Goal: Find specific page/section: Find specific page/section

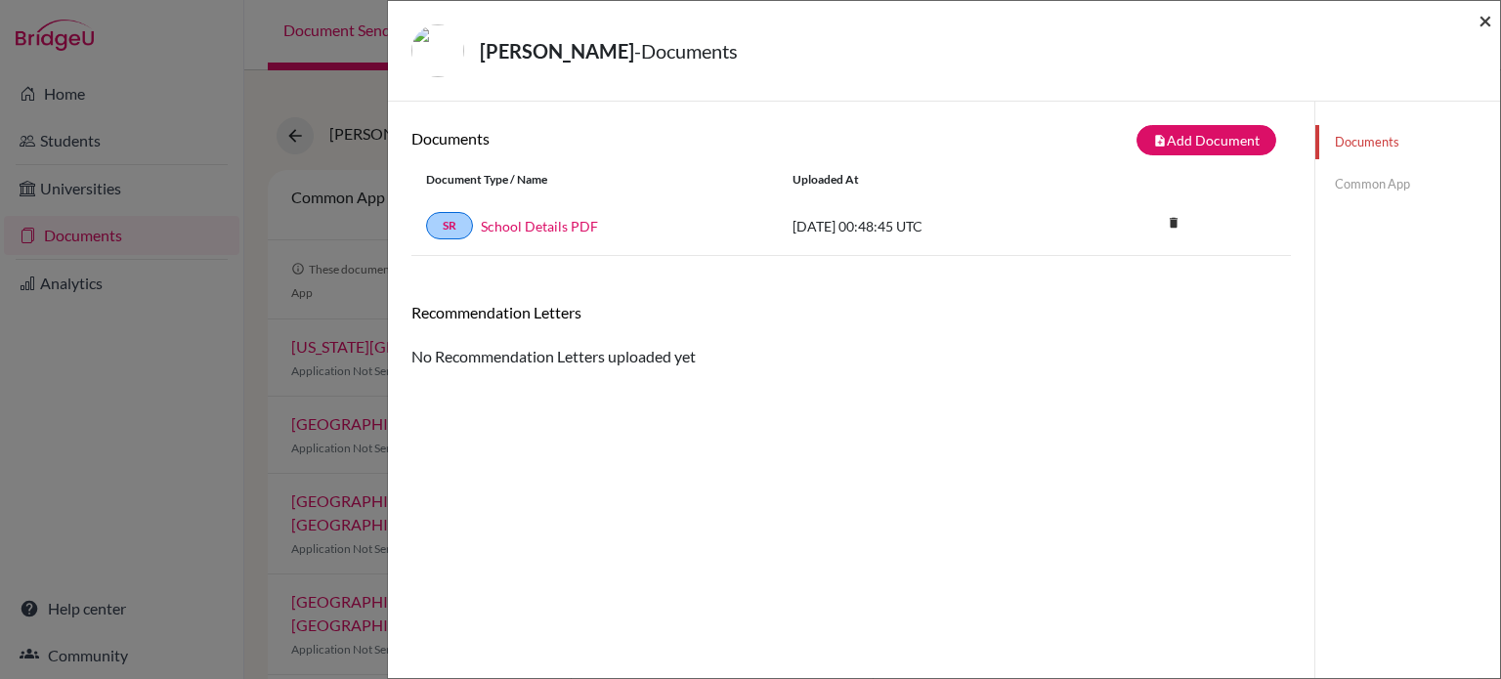
click at [1487, 21] on span "×" at bounding box center [1486, 20] width 14 height 28
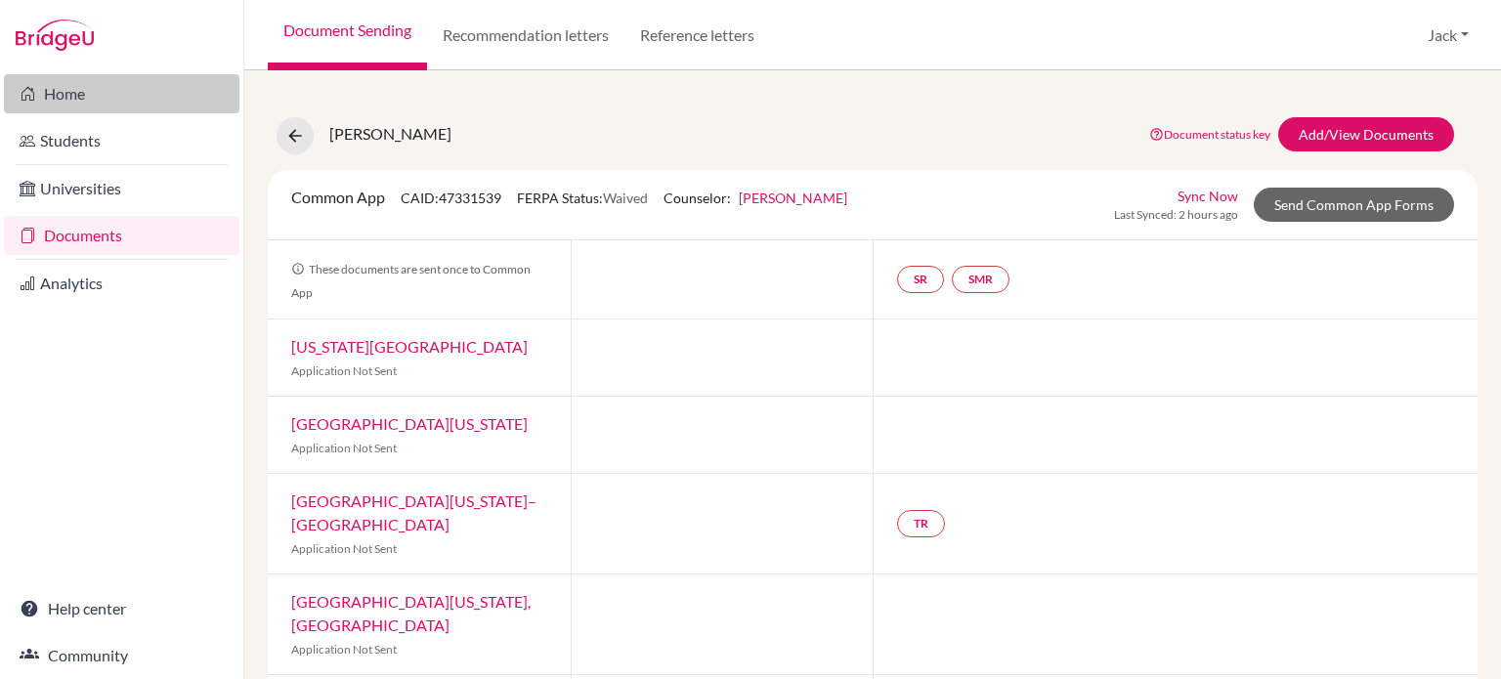
click at [73, 94] on link "Home" at bounding box center [122, 93] width 236 height 39
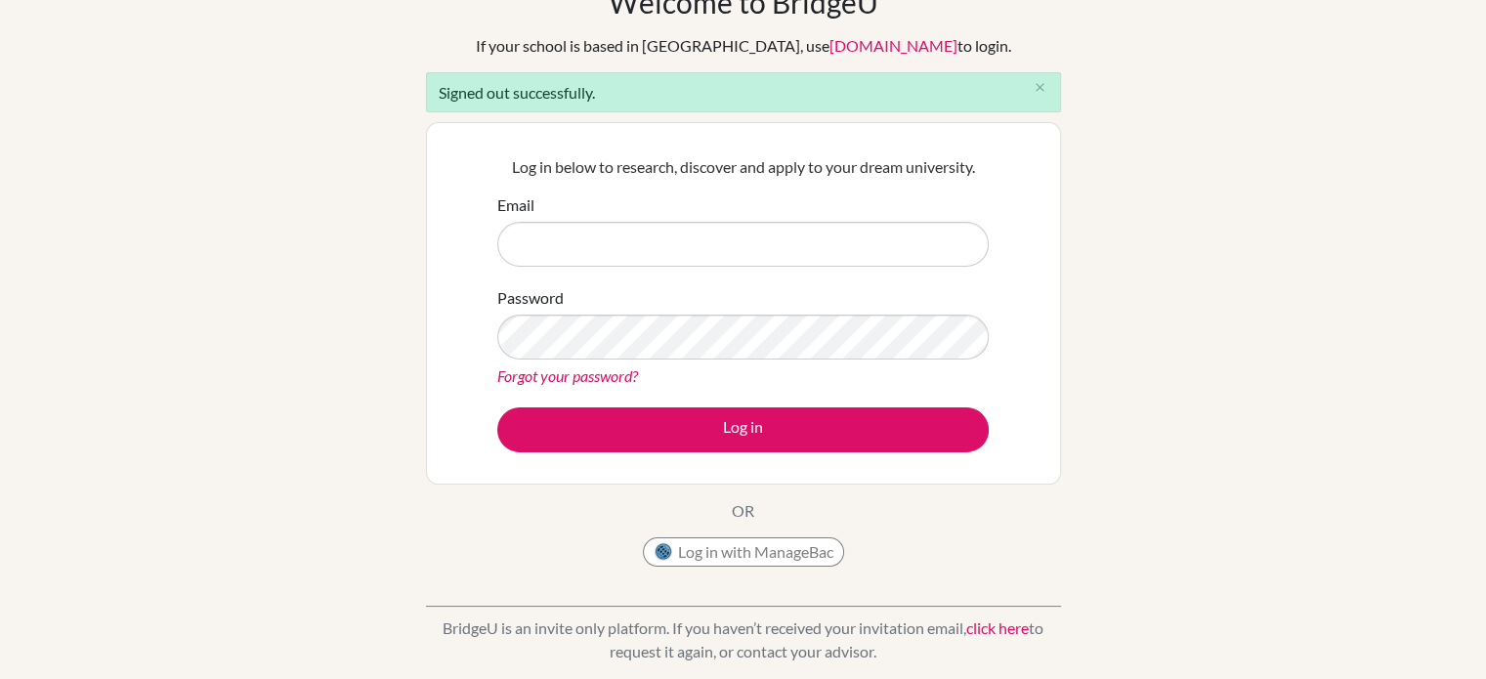
scroll to position [115, 0]
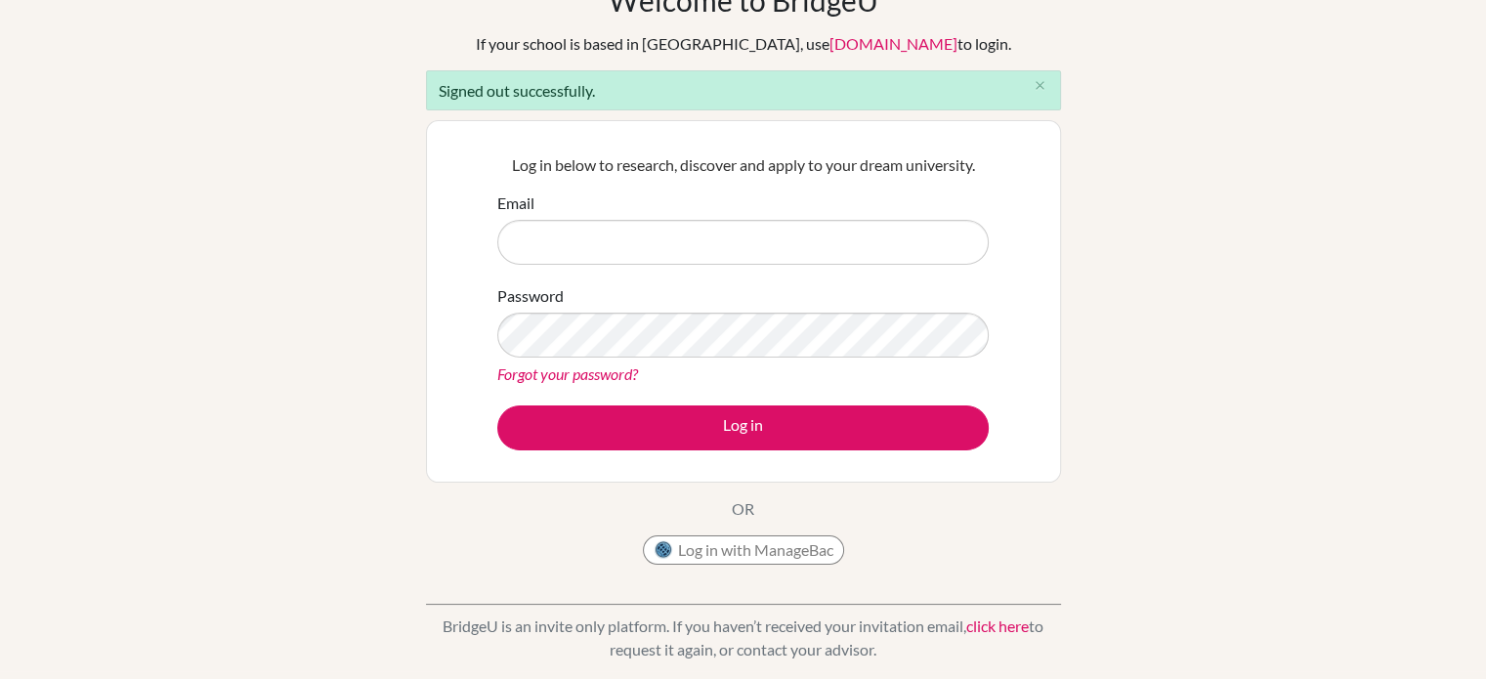
type input "[EMAIL_ADDRESS][DOMAIN_NAME]"
click at [738, 550] on button "Log in with ManageBac" at bounding box center [743, 550] width 201 height 29
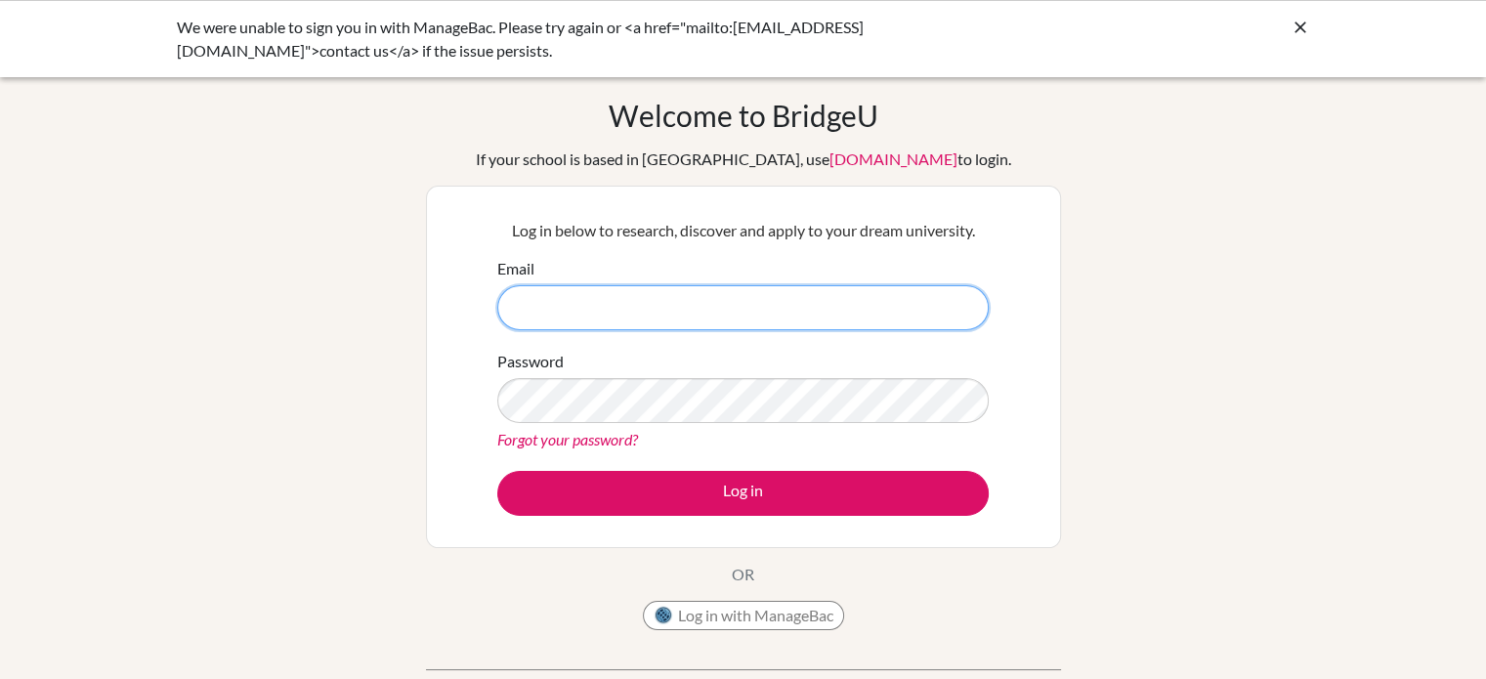
type input "[EMAIL_ADDRESS][DOMAIN_NAME]"
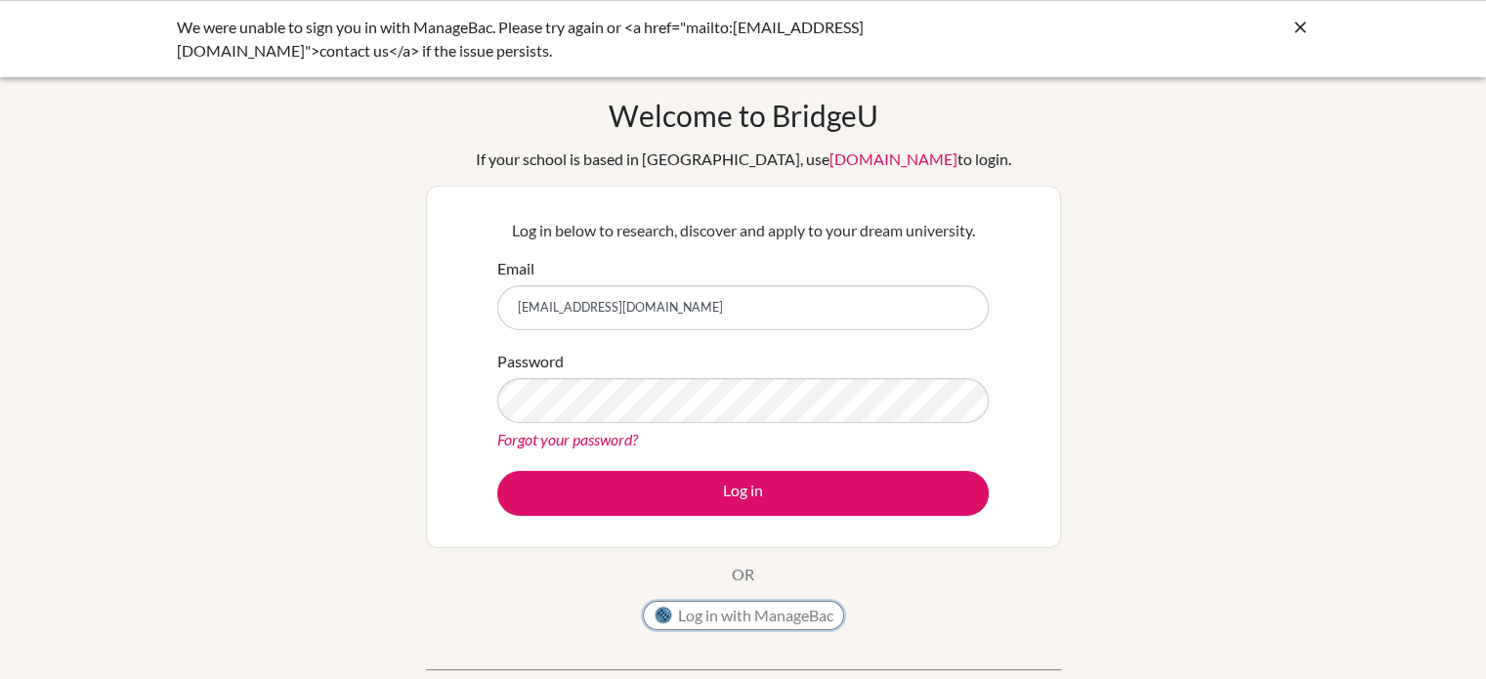
click at [722, 615] on button "Log in with ManageBac" at bounding box center [743, 615] width 201 height 29
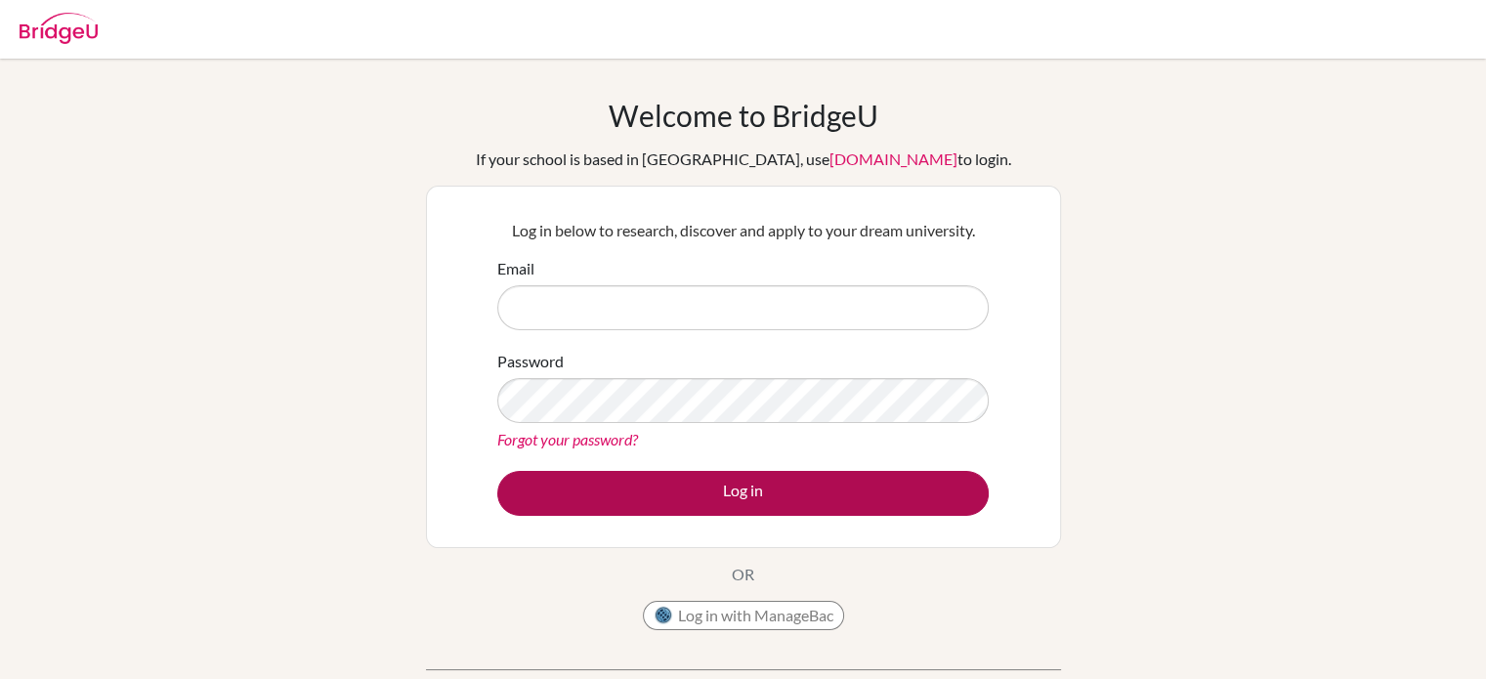
type input "jmuir@uplands.org"
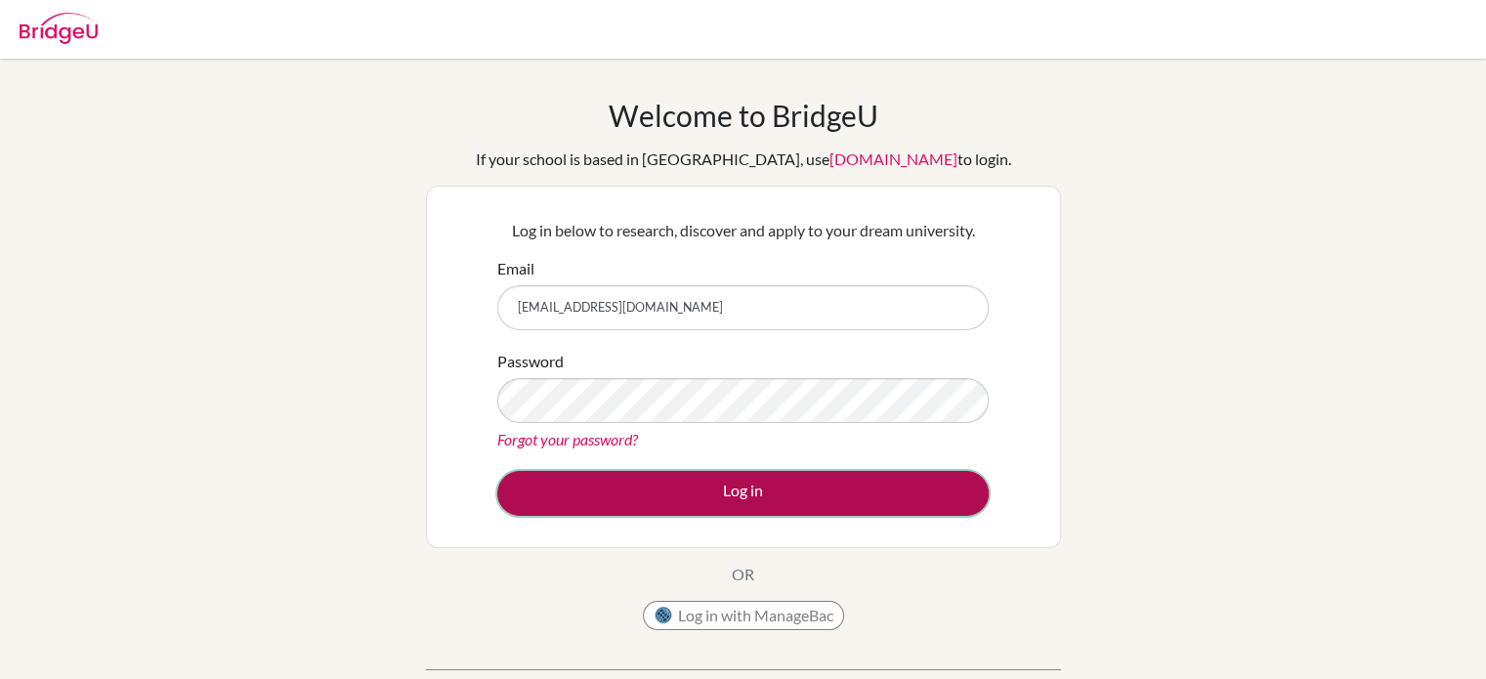
click at [707, 499] on button "Log in" at bounding box center [743, 493] width 492 height 45
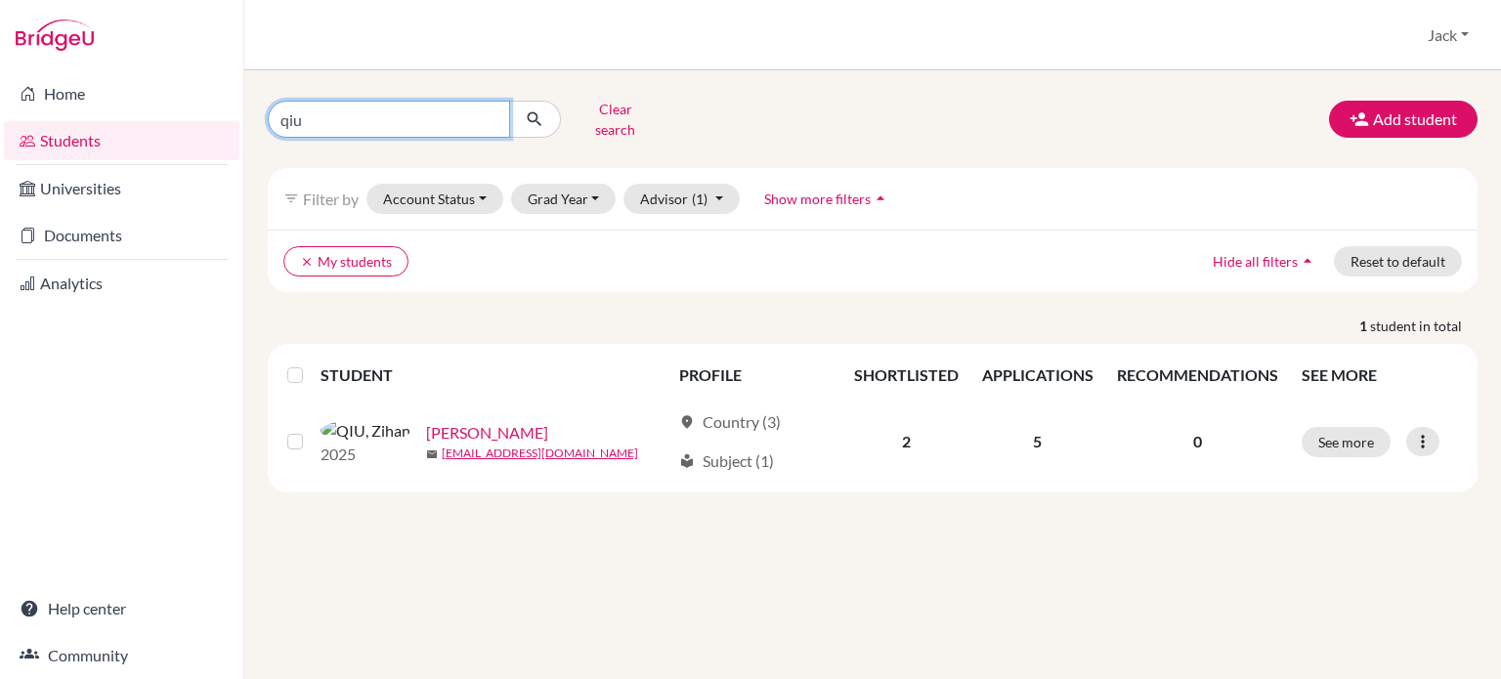
click at [318, 113] on input "qiu" at bounding box center [389, 119] width 242 height 37
type input "q"
type input "sheu"
click at [541, 120] on icon "submit" at bounding box center [535, 119] width 20 height 20
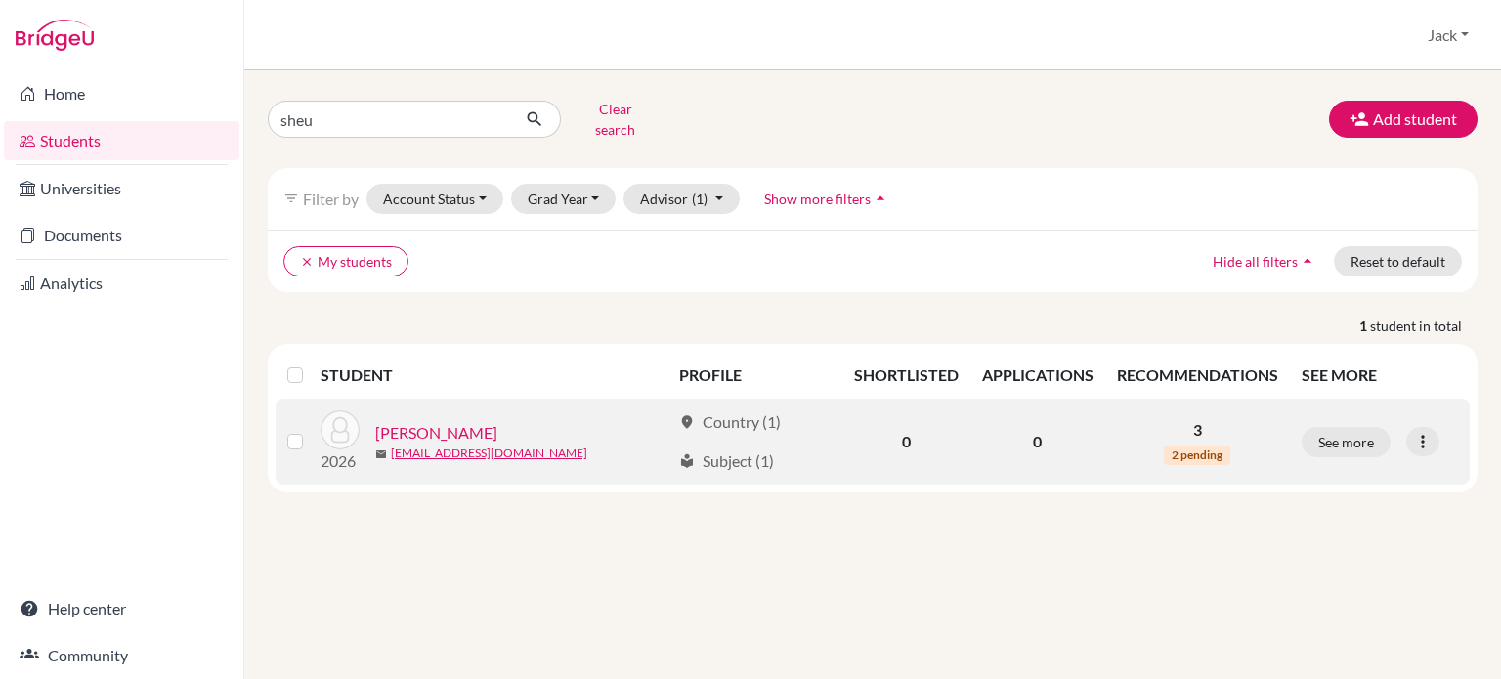
click at [405, 421] on link "Sheu, Jia-Ming" at bounding box center [436, 432] width 122 height 23
